Goal: Task Accomplishment & Management: Complete application form

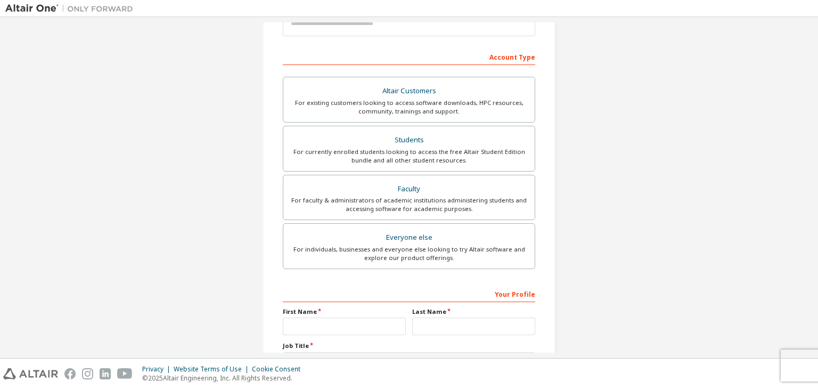
scroll to position [125, 0]
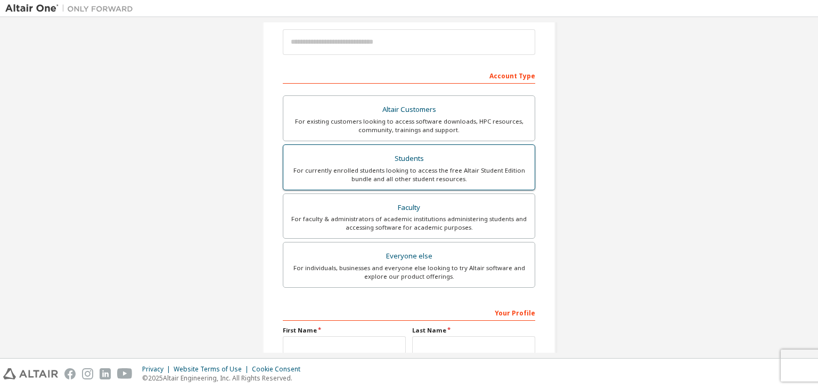
click at [349, 162] on div "Students" at bounding box center [409, 158] width 239 height 15
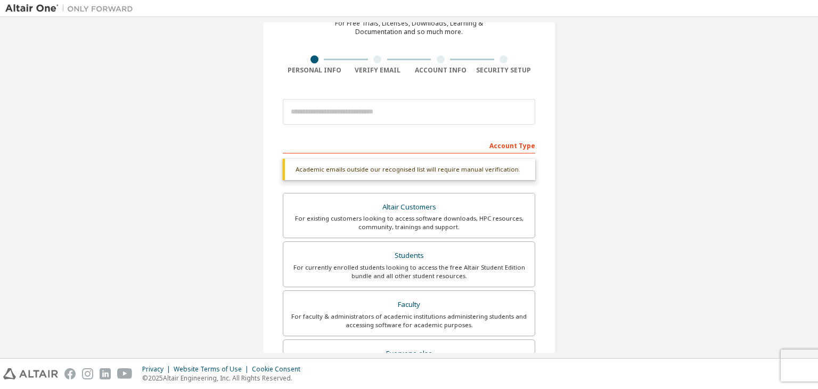
scroll to position [53, 0]
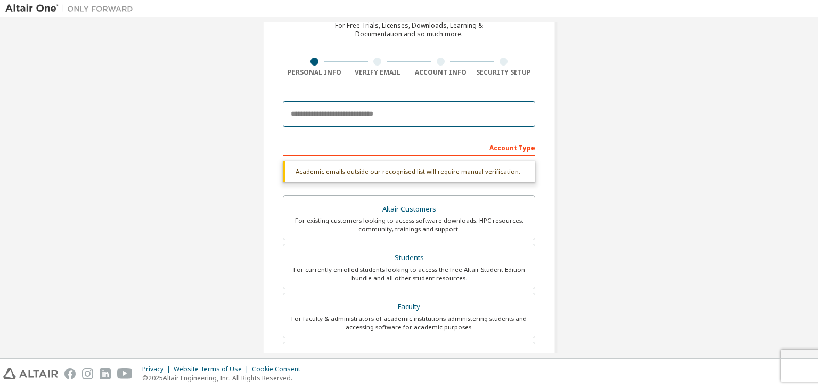
click at [355, 118] on input "email" at bounding box center [409, 114] width 253 height 26
type input "**********"
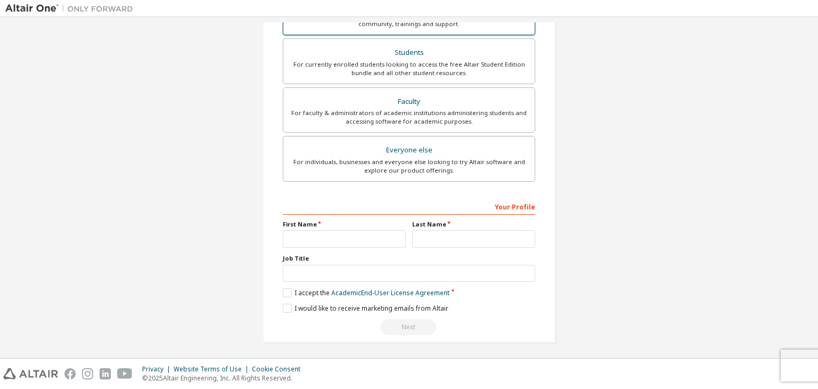
scroll to position [232, 0]
click at [346, 238] on input "text" at bounding box center [344, 239] width 123 height 18
type input "****"
click at [429, 241] on input "text" at bounding box center [473, 239] width 123 height 18
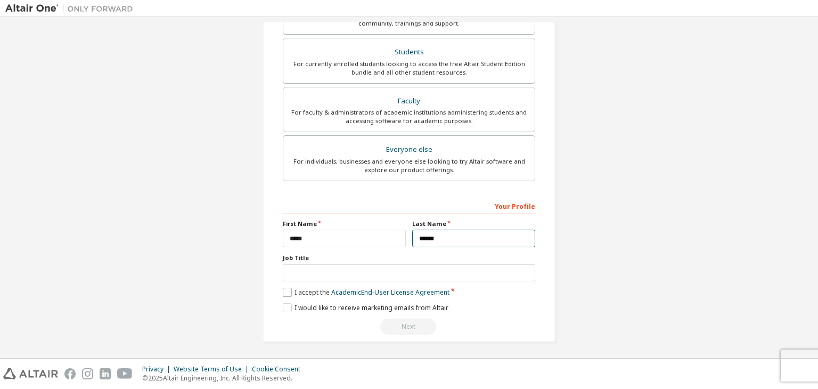
type input "******"
click at [290, 290] on label "I accept the Academic End-User License Agreement" at bounding box center [366, 292] width 167 height 9
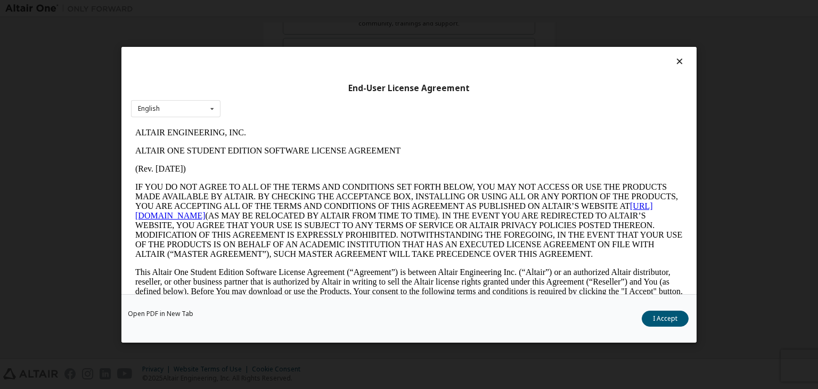
scroll to position [0, 0]
click at [665, 314] on button "I Accept" at bounding box center [665, 319] width 47 height 16
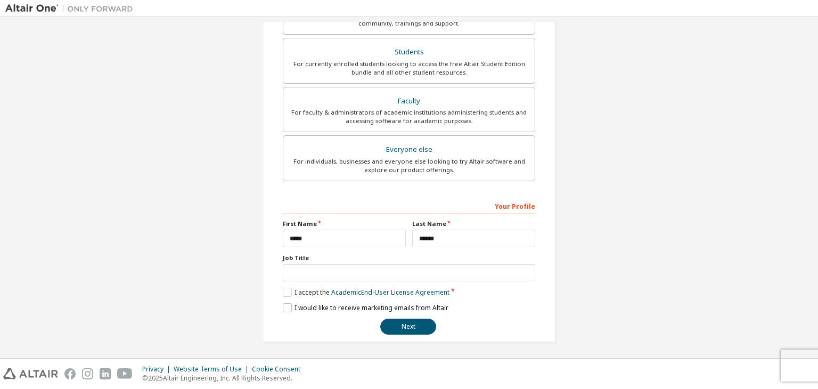
click at [283, 306] on label "I would like to receive marketing emails from Altair" at bounding box center [366, 307] width 166 height 9
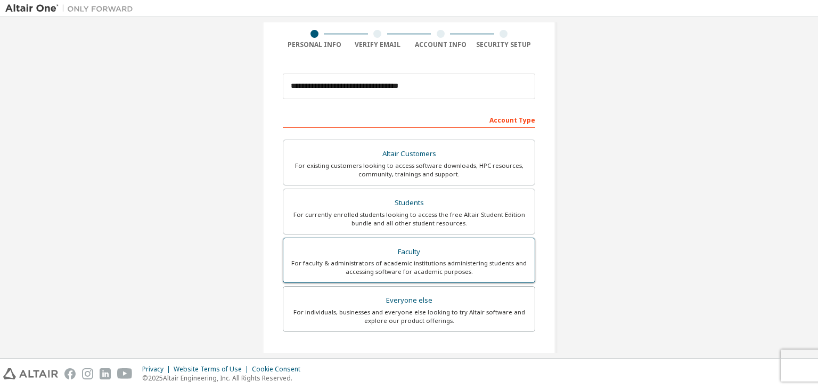
scroll to position [213, 0]
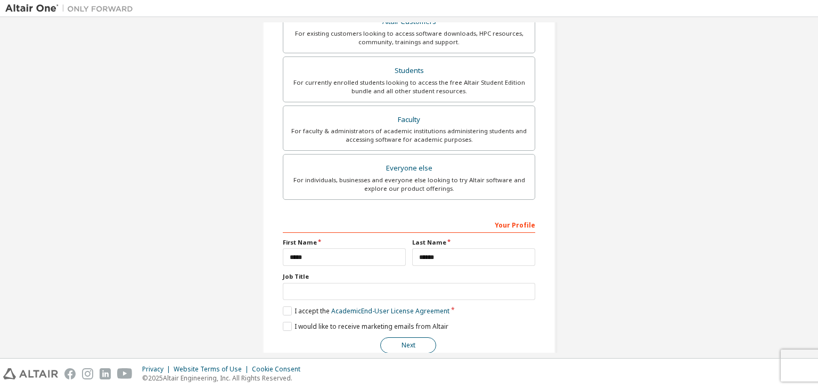
click at [403, 337] on button "Next" at bounding box center [408, 345] width 56 height 16
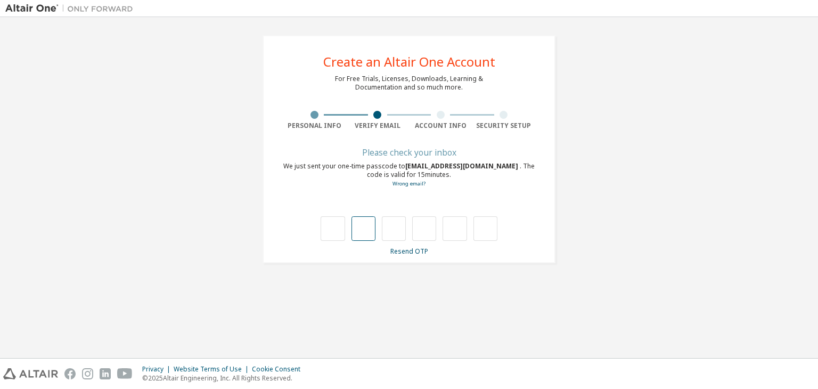
type input "*"
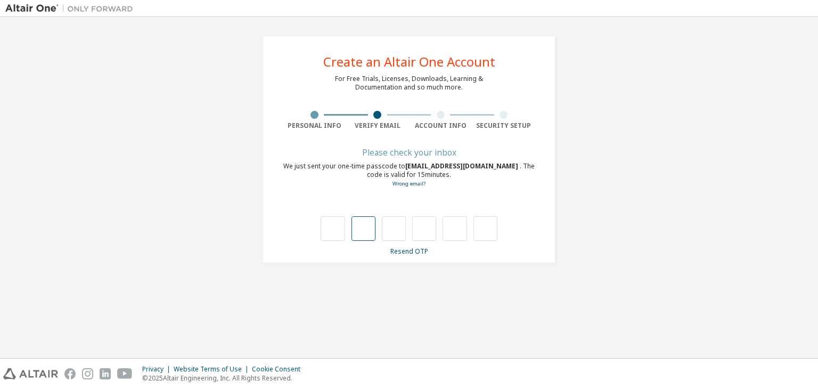
type input "*"
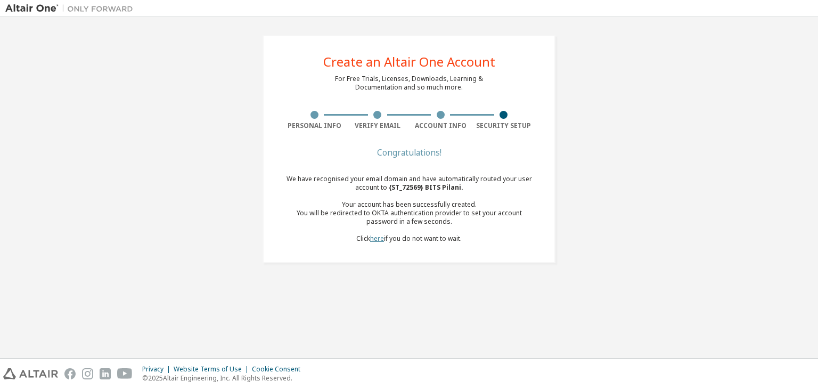
click at [373, 241] on link "here" at bounding box center [377, 238] width 14 height 9
